Goal: Task Accomplishment & Management: Complete application form

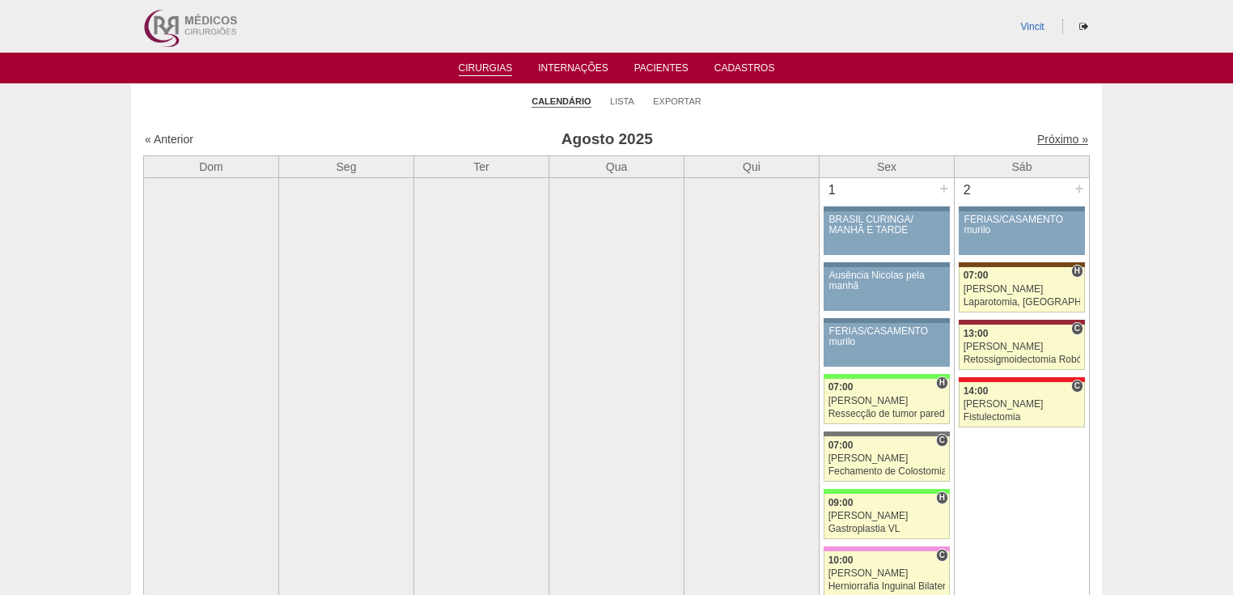
click at [1057, 138] on link "Próximo »" at bounding box center [1062, 139] width 51 height 13
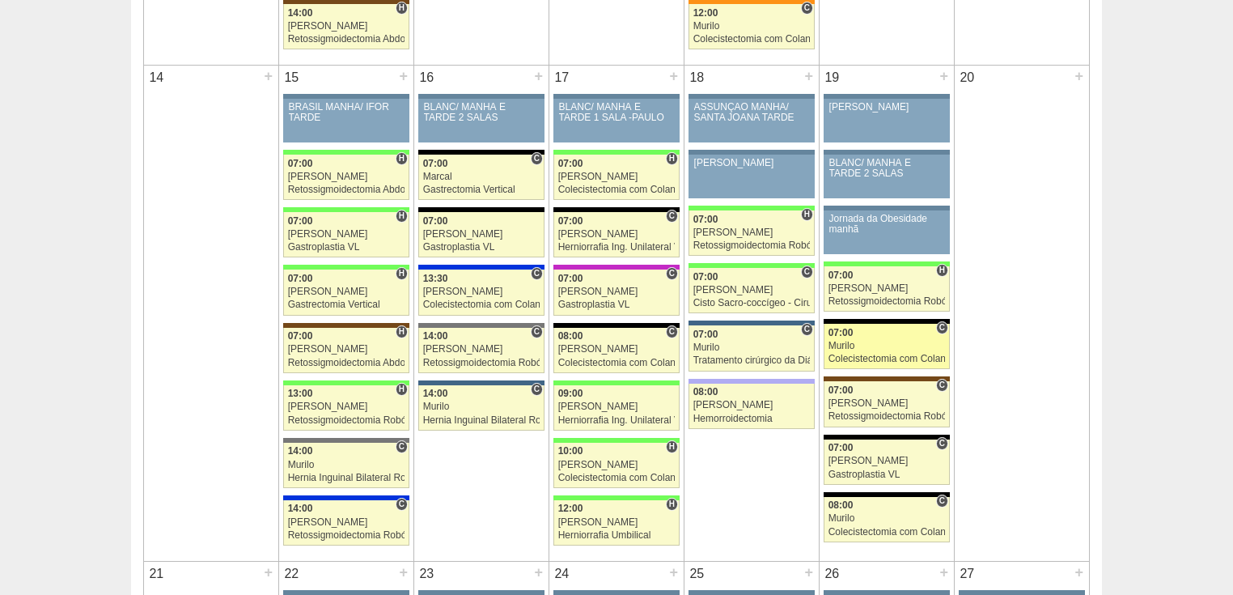
scroll to position [1165, 0]
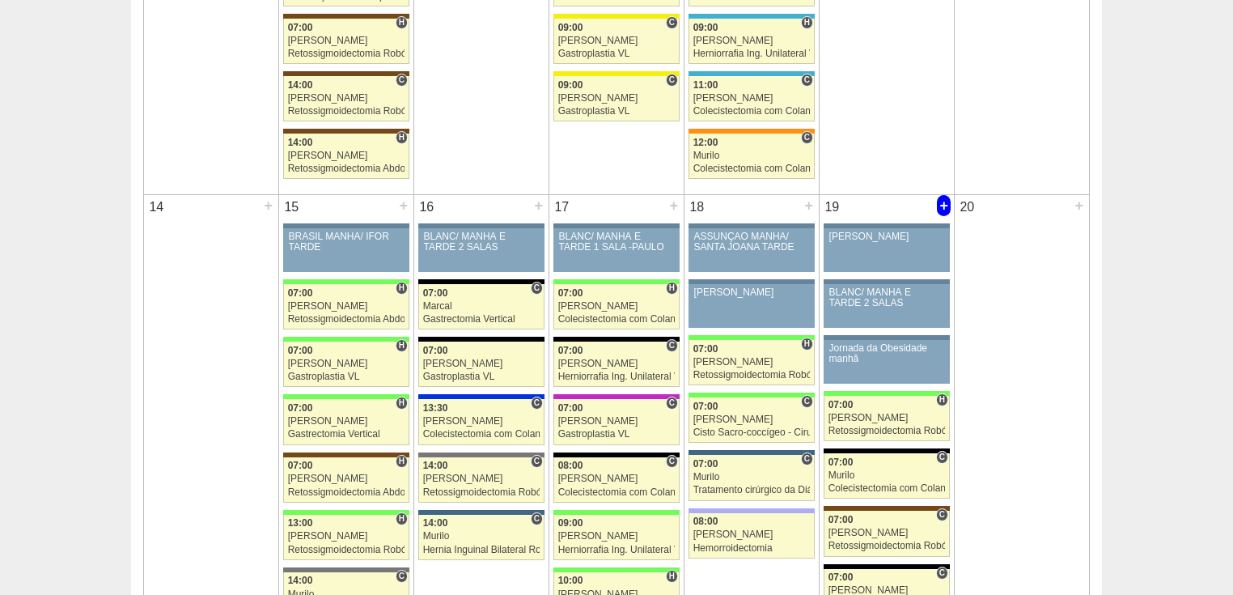
click at [944, 204] on div "+" at bounding box center [944, 205] width 14 height 21
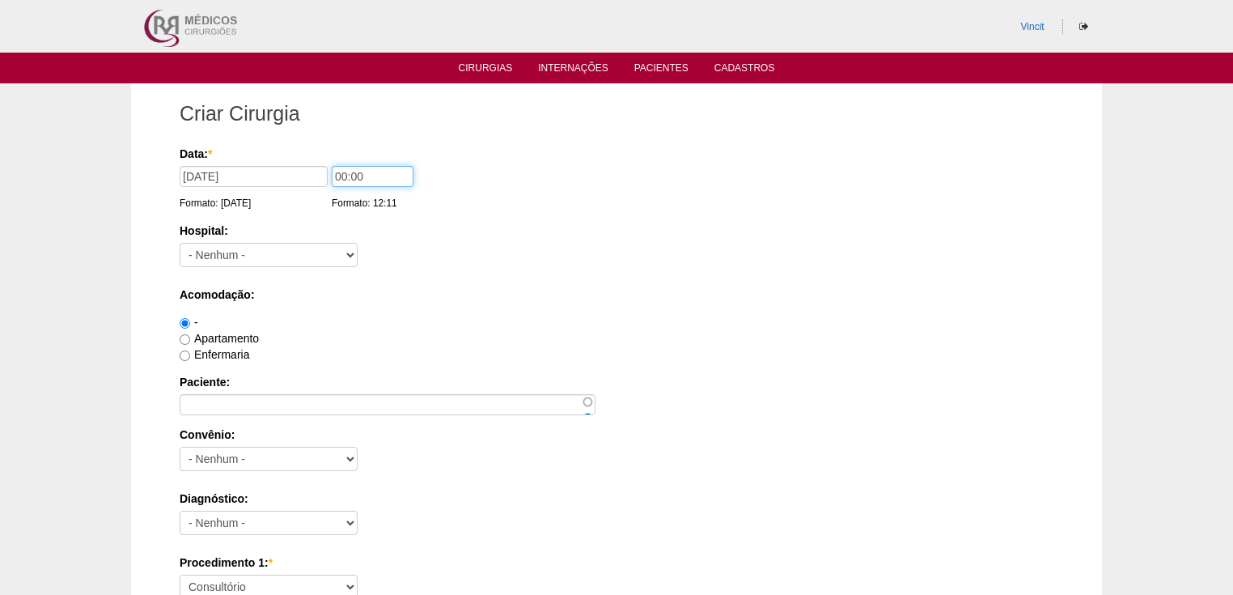
click at [345, 175] on input "00:00" at bounding box center [373, 176] width 82 height 21
type input "11:00"
click at [293, 254] on select "- Nenhum - 9 de Julho Albert Einstein Alvorada América Assunção Bartira Benefic…" at bounding box center [269, 255] width 178 height 24
select select "13"
click at [180, 243] on select "- Nenhum - 9 de Julho Albert Einstein Alvorada América Assunção Bartira Benefic…" at bounding box center [269, 255] width 178 height 24
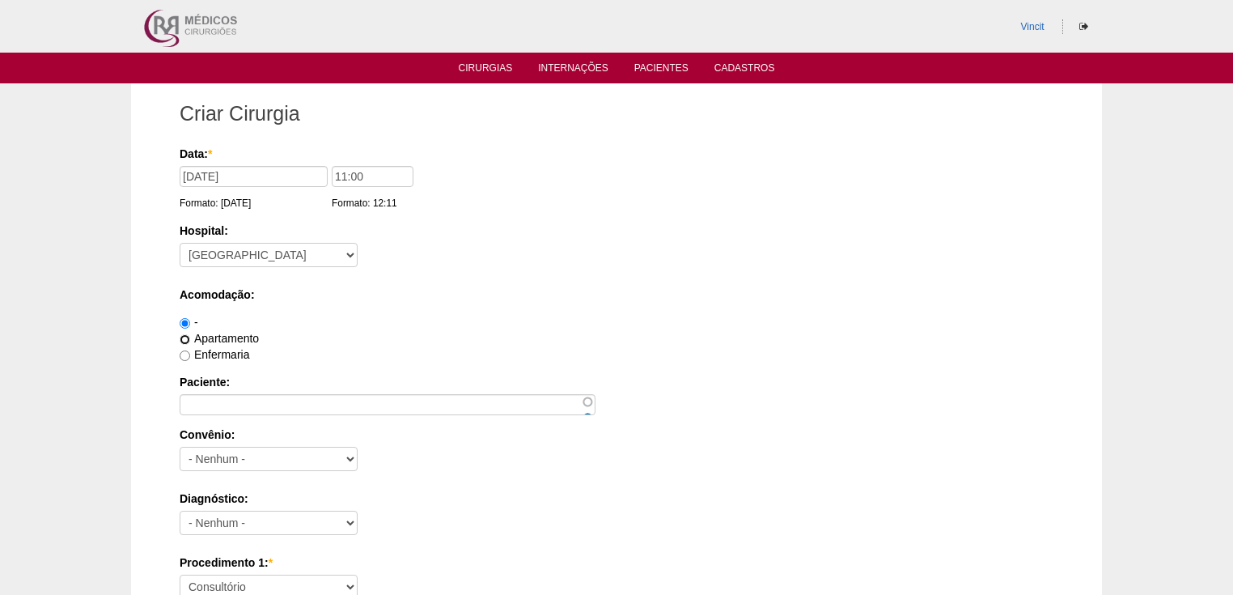
click at [182, 336] on input "Apartamento" at bounding box center [185, 339] width 11 height 11
radio input "true"
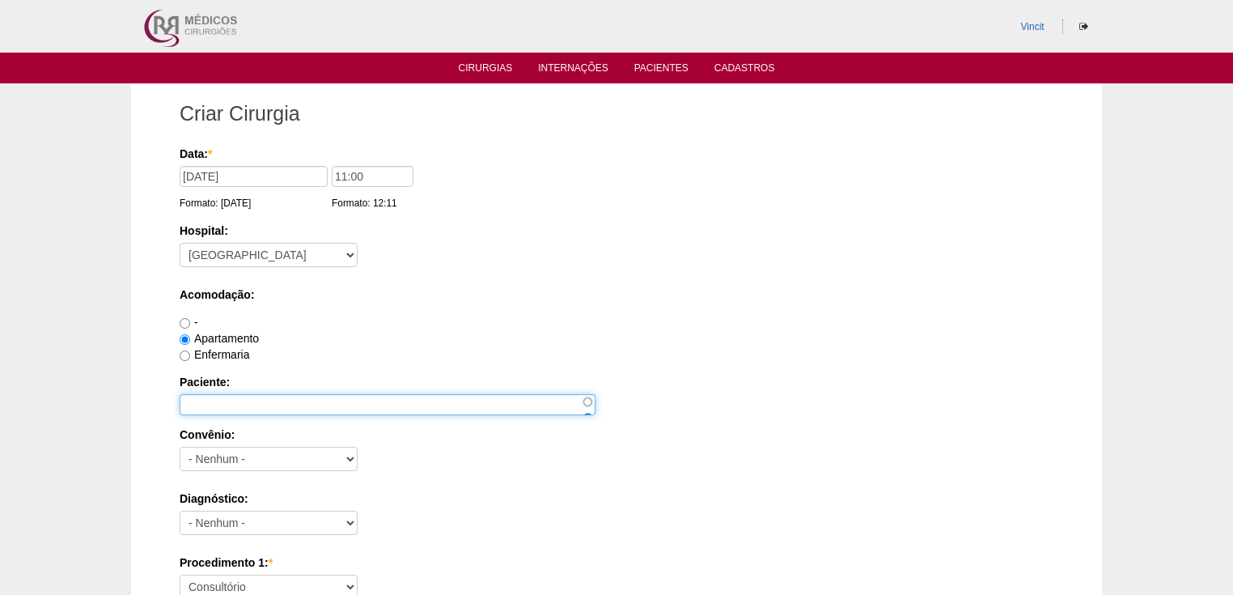
click at [225, 405] on input "Paciente:" at bounding box center [388, 404] width 416 height 21
click at [220, 396] on input "Paciente:" at bounding box center [388, 404] width 416 height 21
paste input "LINCOLN SHIODIRO ISHIKAWA"
type input "LINCOLN SHIODIRO ISHIKAWA"
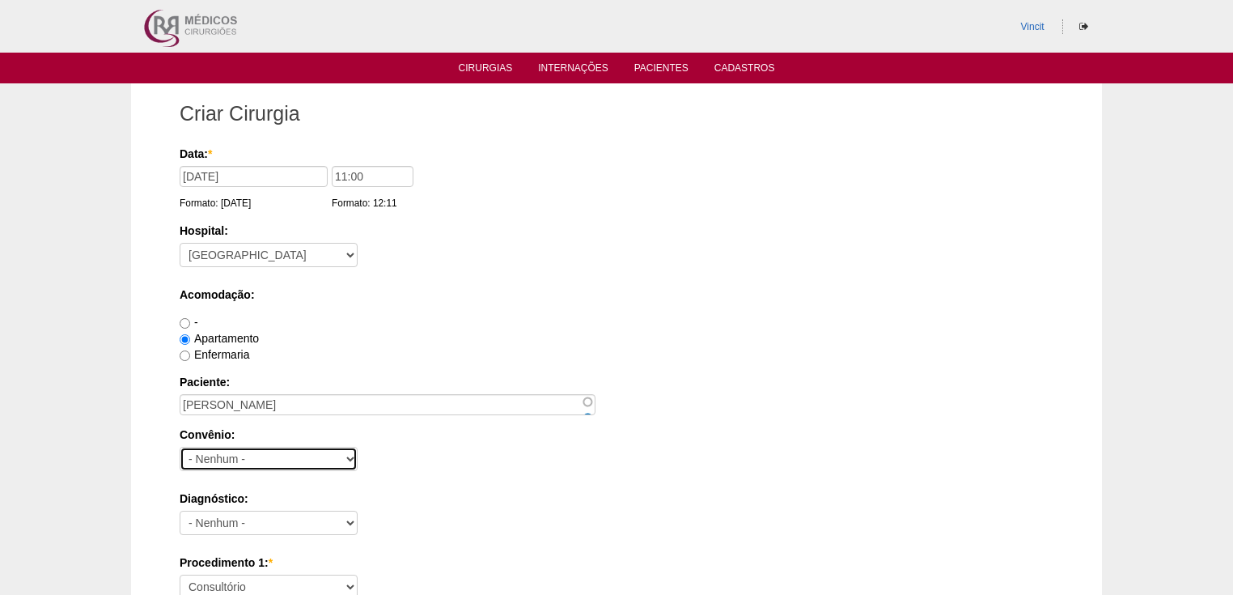
click at [232, 456] on select "- Nenhum - Abet Afresp Allianz Amil Blue Life Caasp Cabesp Caixa de Pensões Car…" at bounding box center [269, 459] width 178 height 24
select select "9818"
click at [180, 447] on select "- Nenhum - Abet Afresp Allianz Amil Blue Life Caasp Cabesp Caixa de Pensões Car…" at bounding box center [269, 459] width 178 height 24
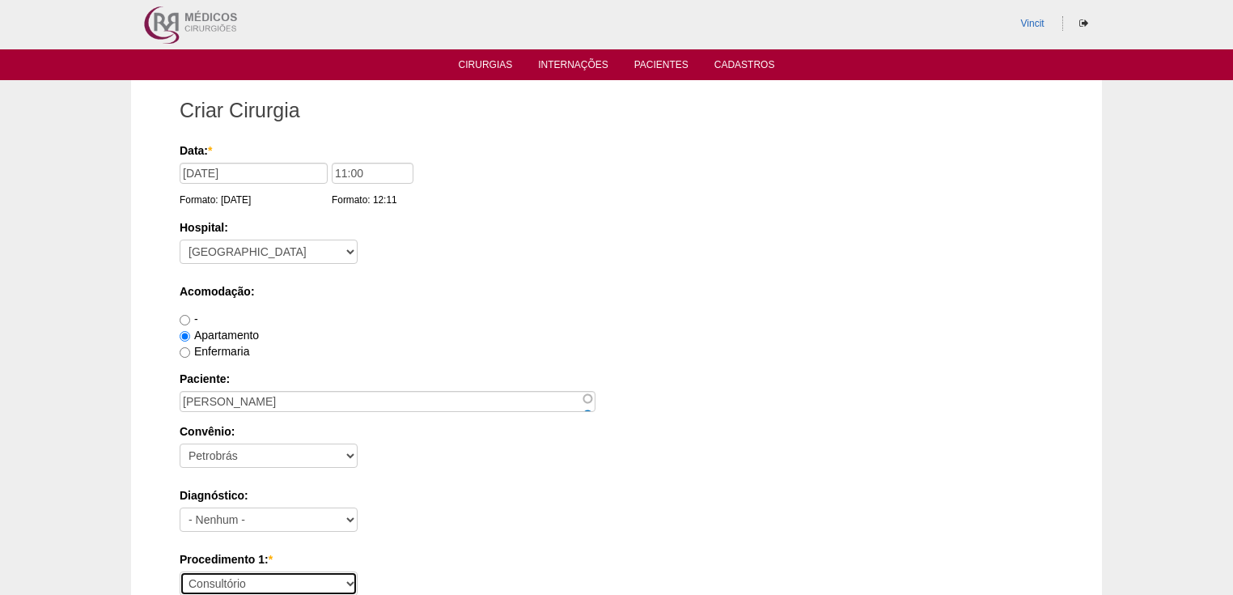
click at [215, 578] on select "Consultório Abscesso Hepático - Drenagem Abscesso perianal Amputação Abdômino P…" at bounding box center [269, 583] width 178 height 24
select select "3735"
click at [180, 571] on select "Consultório Abscesso Hepático - Drenagem Abscesso perianal Amputação Abdômino P…" at bounding box center [269, 583] width 178 height 24
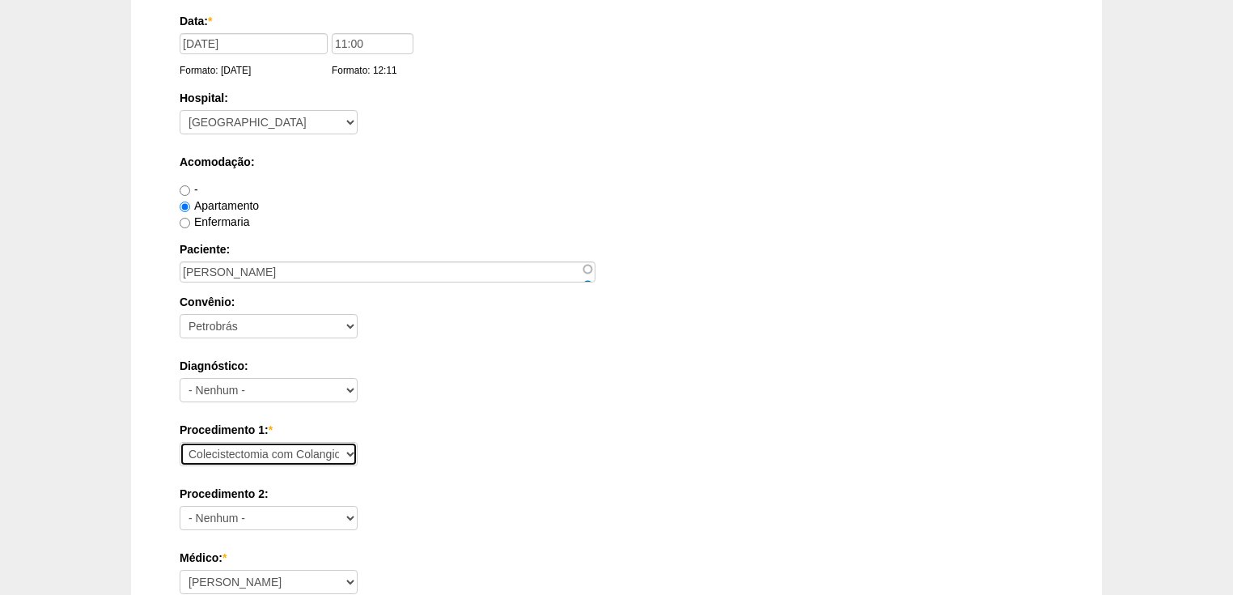
scroll to position [262, 0]
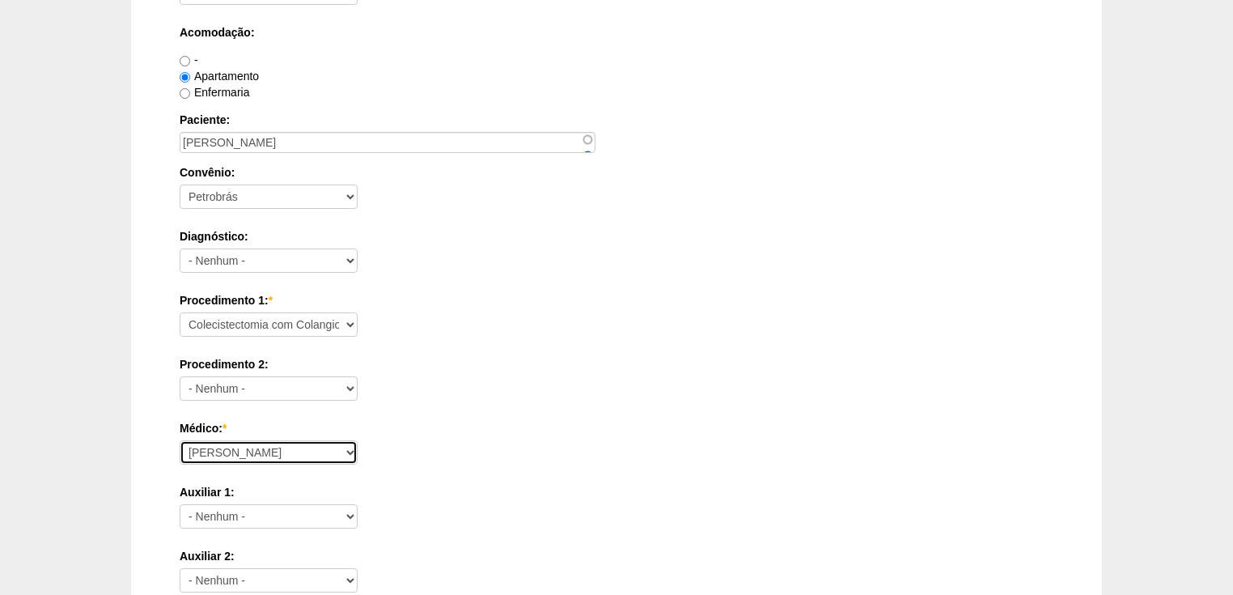
click at [227, 456] on select "Ana Paula Bruno Felipe Rossi Geraldo Igor Benevides Isabella Juliana Luiz Guilh…" at bounding box center [269, 452] width 178 height 24
select select "45"
click at [180, 440] on select "Ana Paula Bruno Felipe Rossi Geraldo Igor Benevides Isabella Juliana Luiz Guilh…" at bounding box center [269, 452] width 178 height 24
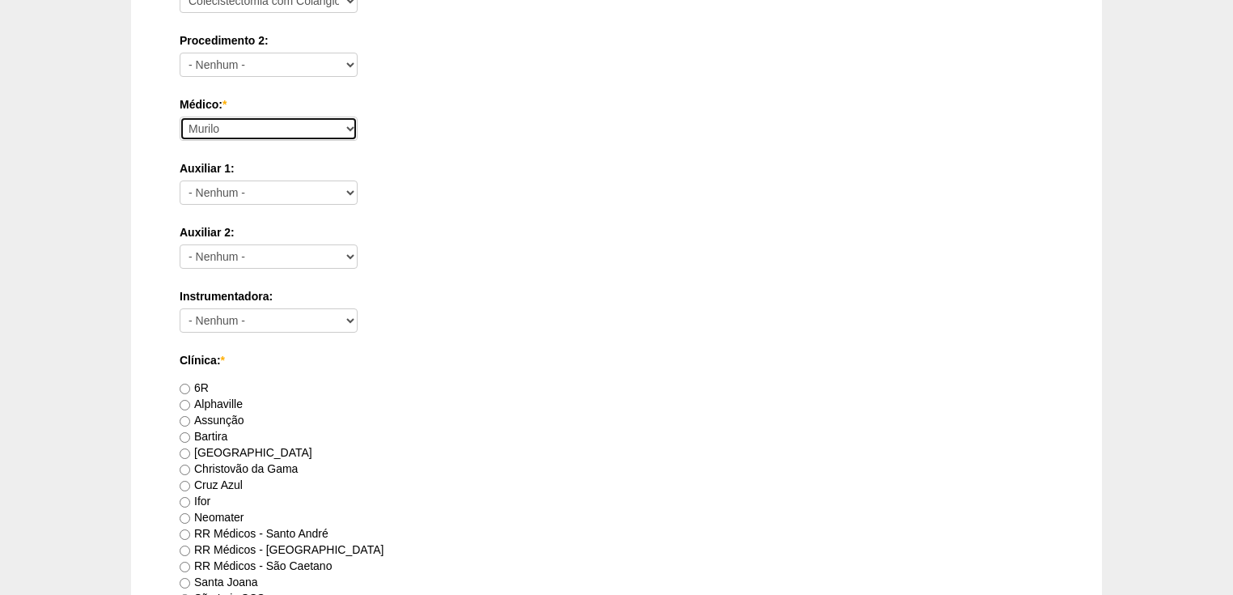
scroll to position [651, 0]
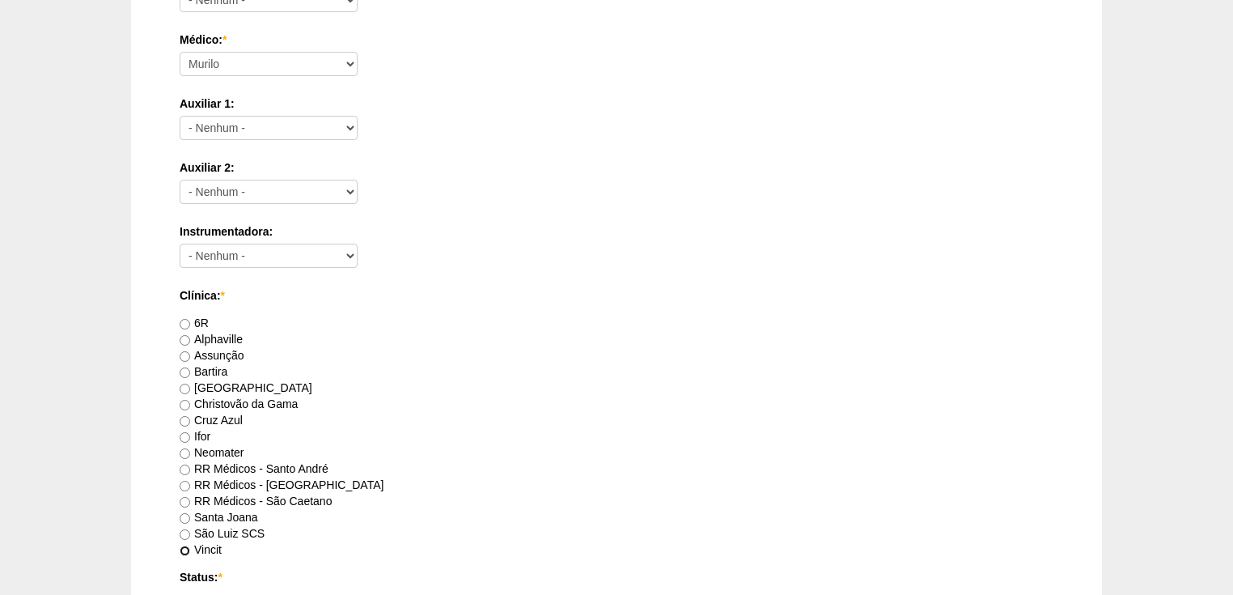
click at [186, 549] on input "Vincit" at bounding box center [185, 550] width 11 height 11
radio input "true"
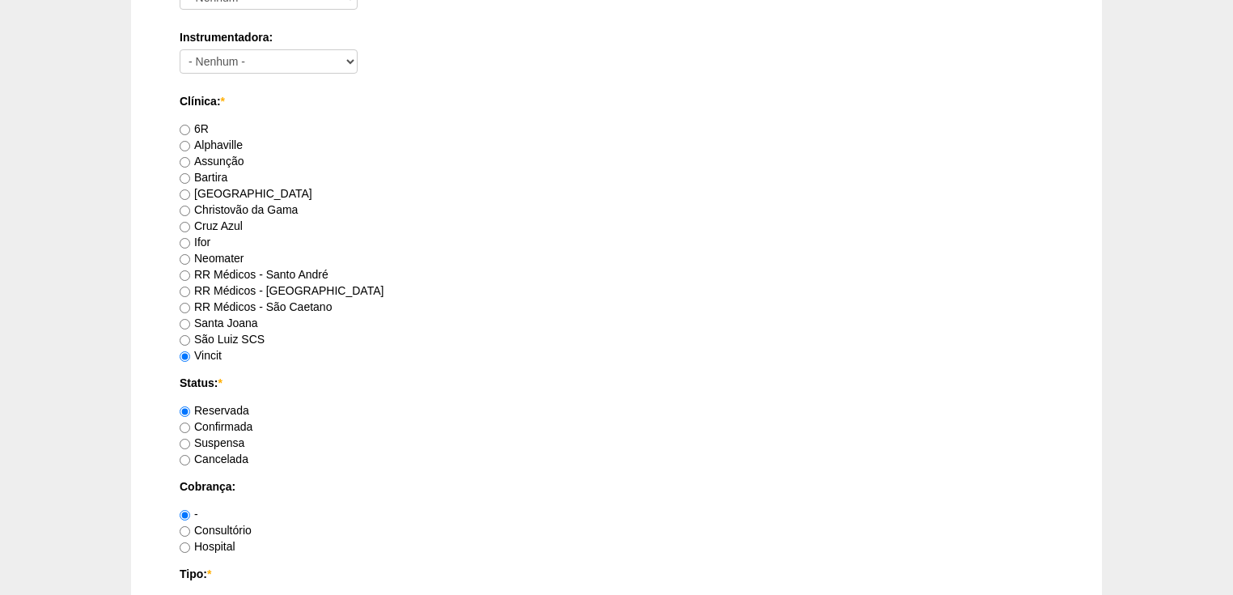
click at [184, 420] on label "Confirmada" at bounding box center [216, 426] width 73 height 13
click at [184, 422] on input "Confirmada" at bounding box center [185, 427] width 11 height 11
radio input "true"
click at [184, 524] on label "Consultório" at bounding box center [216, 530] width 72 height 13
click at [184, 526] on input "Consultório" at bounding box center [185, 531] width 11 height 11
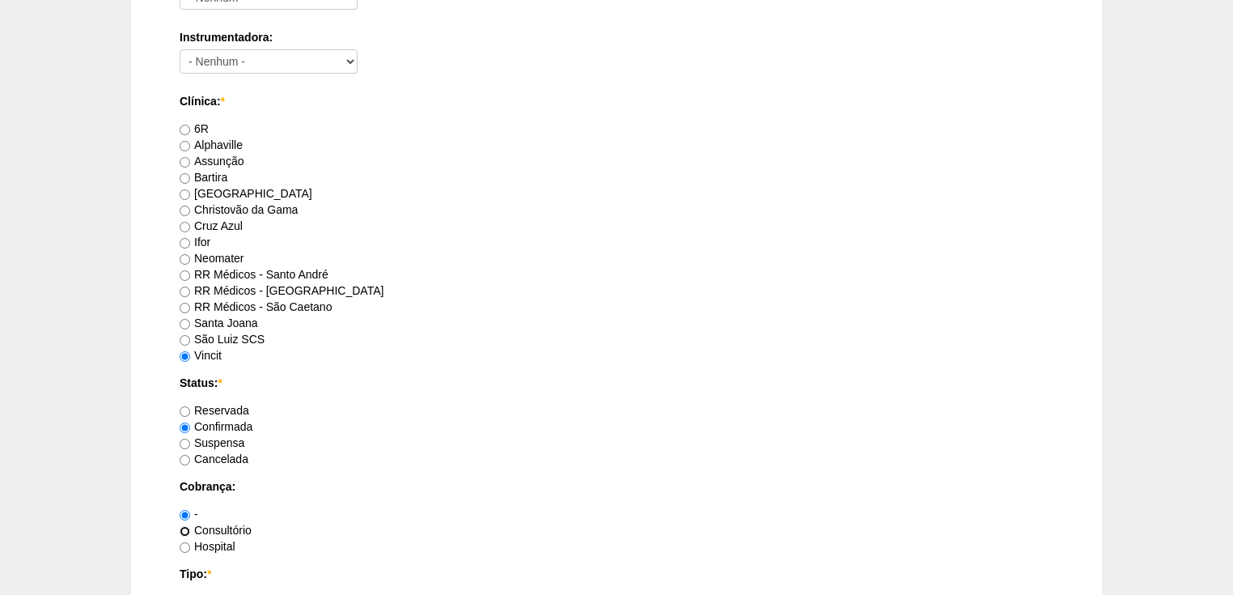
radio input "true"
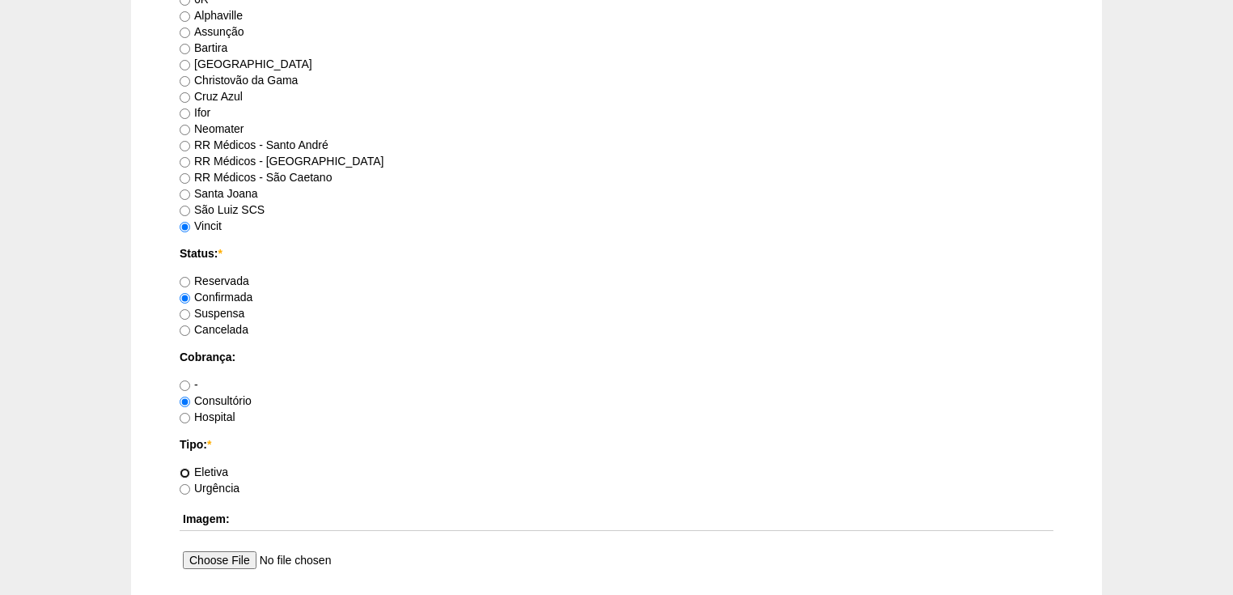
click at [188, 469] on input "Eletiva" at bounding box center [185, 473] width 11 height 11
radio input "true"
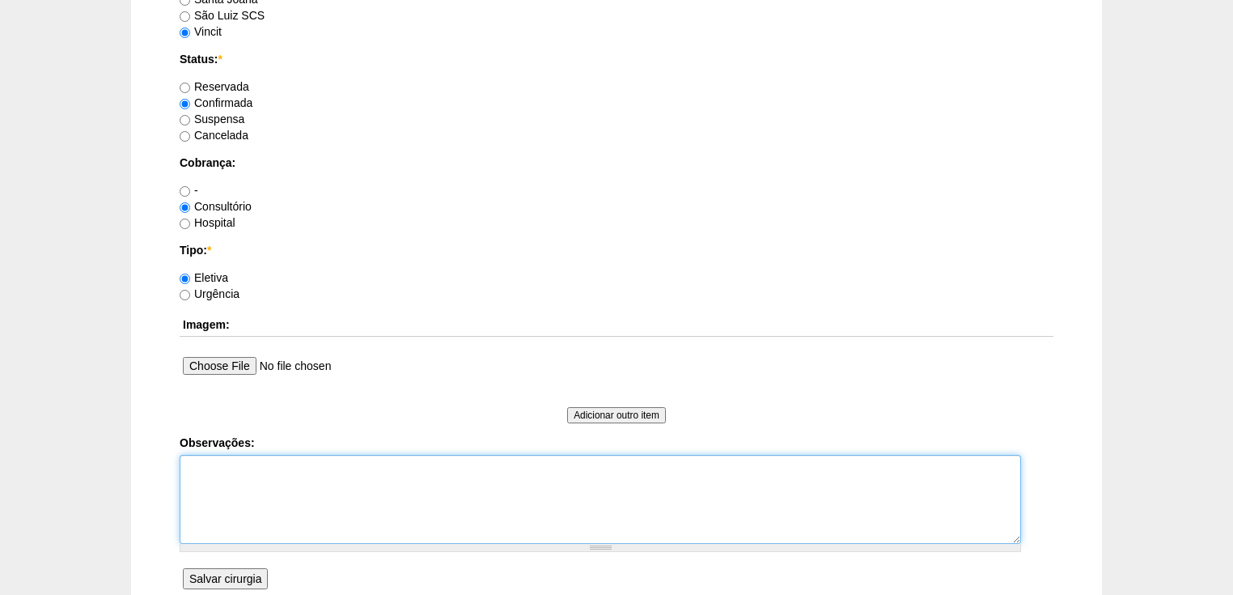
click at [193, 468] on textarea "Observações:" at bounding box center [601, 499] width 842 height 89
type textarea "Vincit - Particular Anestesia:Dr Renan"
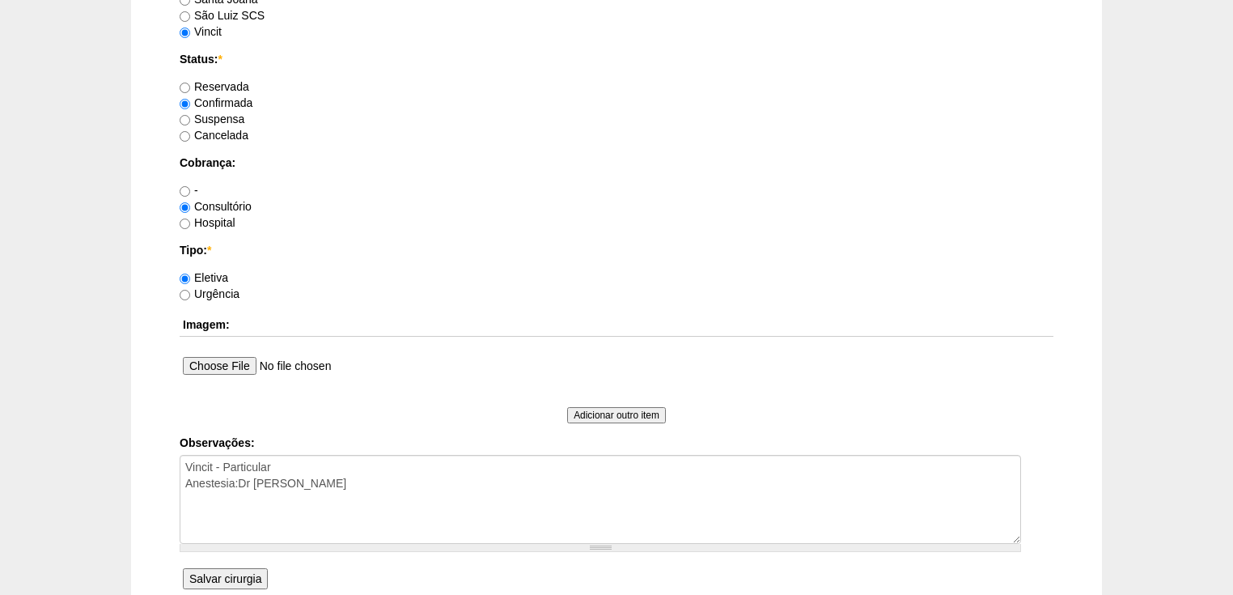
click at [242, 575] on input "Salvar cirurgia" at bounding box center [225, 578] width 85 height 21
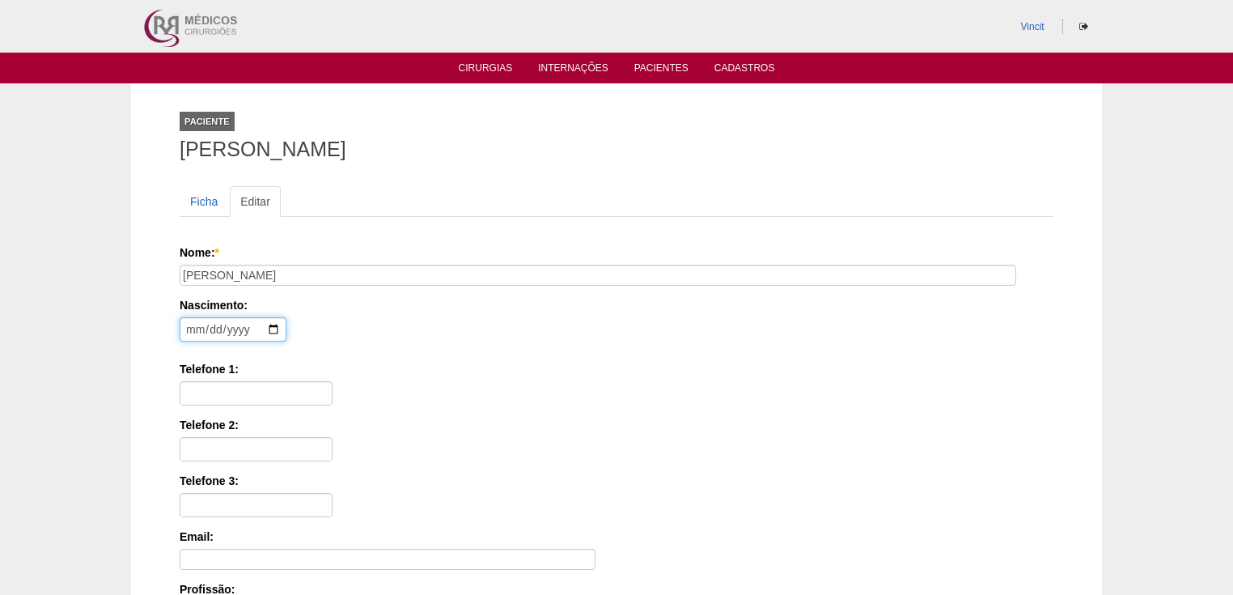
click at [187, 331] on input "date" at bounding box center [233, 329] width 107 height 24
type input "1954-07-25"
click at [184, 388] on input "Telefone 1:" at bounding box center [256, 393] width 153 height 24
paste input "11 99877-7012"
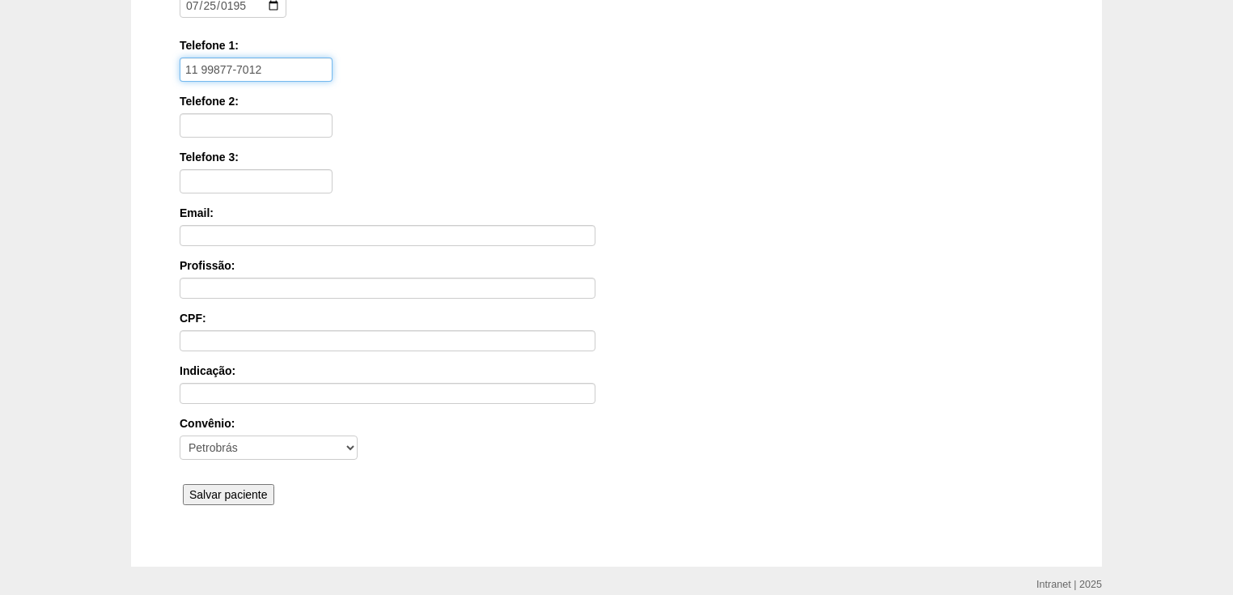
scroll to position [388, 0]
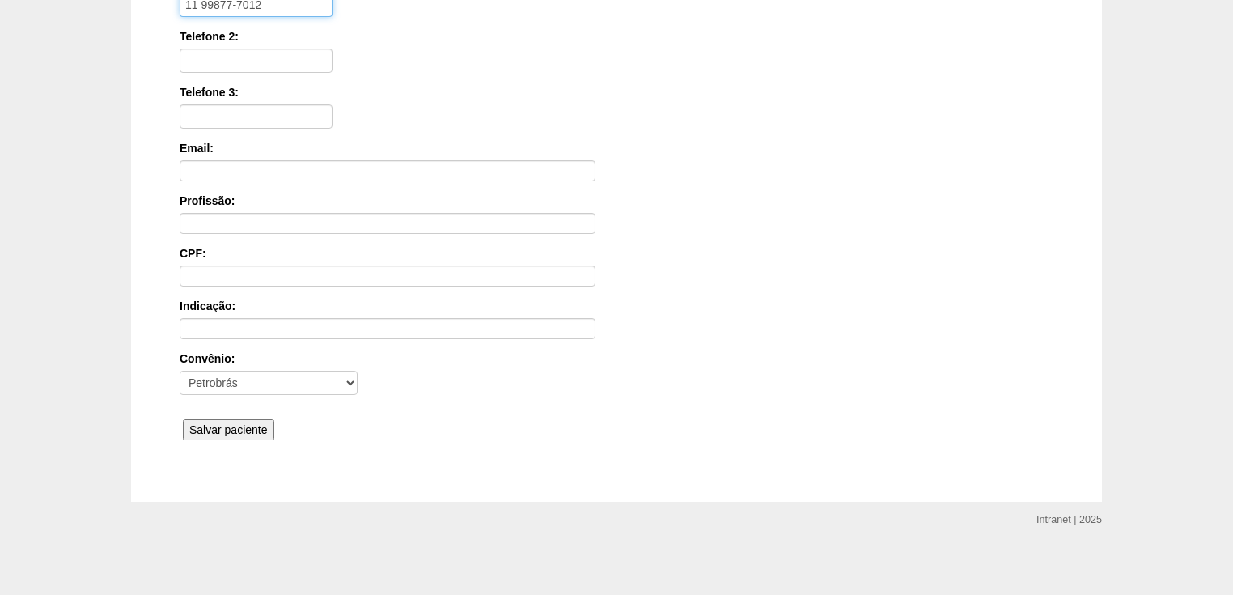
type input "11 99877-7012"
click at [246, 419] on input "Salvar paciente" at bounding box center [228, 429] width 91 height 21
